Goal: Information Seeking & Learning: Learn about a topic

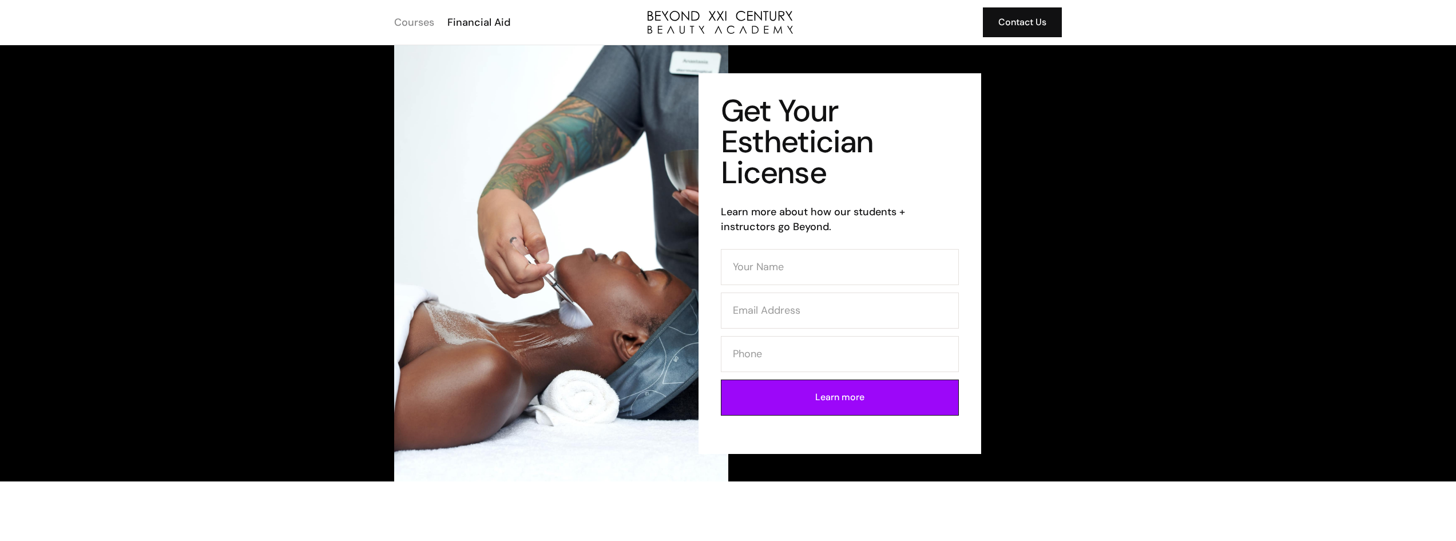
click at [427, 24] on div "Courses" at bounding box center [414, 22] width 40 height 15
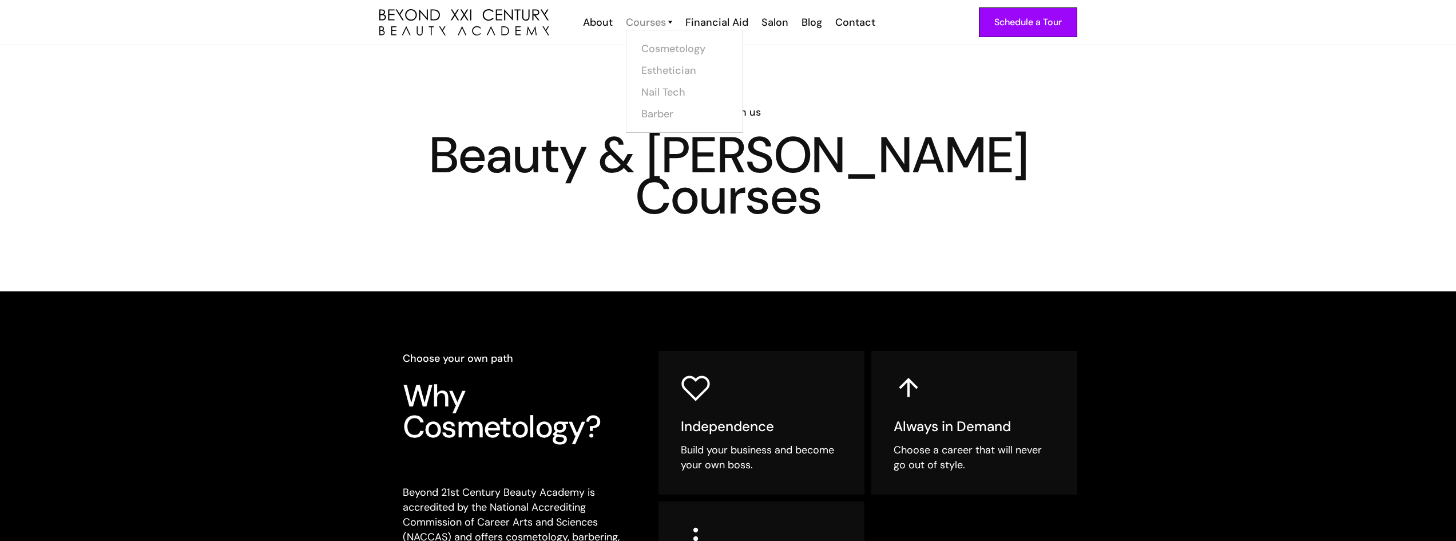
click at [656, 20] on div "Courses" at bounding box center [646, 22] width 40 height 15
click at [666, 74] on link "Esthetician" at bounding box center [688, 70] width 86 height 22
